Goal: Task Accomplishment & Management: Use online tool/utility

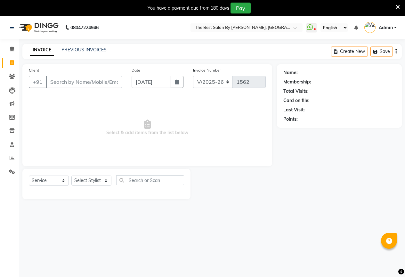
select select "7209"
select select "service"
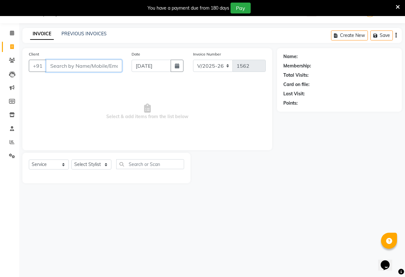
click at [92, 63] on input "Client" at bounding box center [84, 66] width 76 height 12
click at [64, 68] on input "Client" at bounding box center [84, 66] width 76 height 12
click at [64, 66] on input "Client" at bounding box center [84, 66] width 76 height 12
click at [95, 65] on input "Client" at bounding box center [84, 66] width 76 height 12
click at [71, 63] on input "Client" at bounding box center [84, 66] width 76 height 12
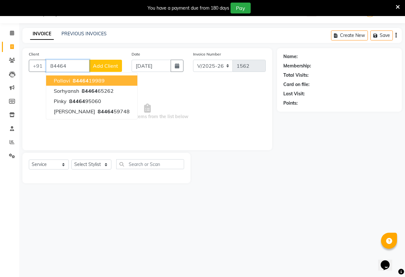
click at [73, 67] on input "84464" at bounding box center [67, 66] width 43 height 12
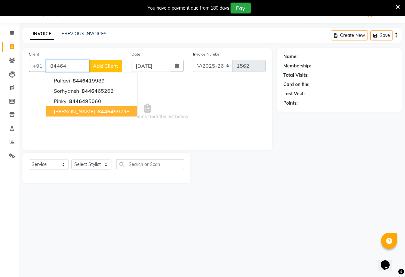
click at [98, 111] on span "84464" at bounding box center [106, 111] width 16 height 6
type input "8446459748"
select select "1: Object"
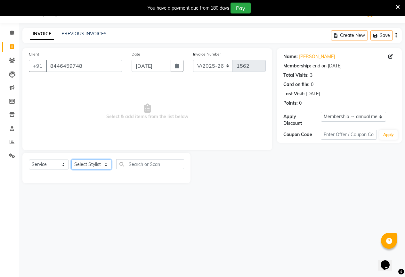
click at [83, 165] on select "Select Stylist AKASH KAJAL [PERSON_NAME] [PERSON_NAME] [PERSON_NAME]" at bounding box center [91, 164] width 40 height 10
